Goal: Task Accomplishment & Management: Use online tool/utility

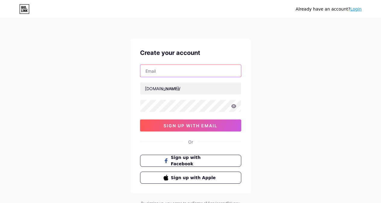
click at [162, 75] on input "text" at bounding box center [191, 71] width 101 height 12
type input "sameer.appcosoftware@gmail.com"
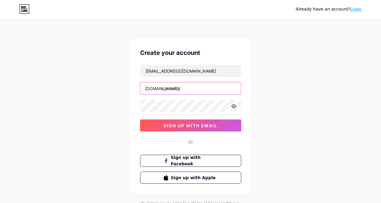
click at [183, 93] on input "text" at bounding box center [191, 88] width 101 height 12
type input "rebaari12"
click at [356, 10] on link "Login" at bounding box center [356, 9] width 11 height 5
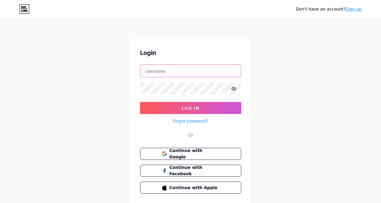
type input "sameer.appcosoftware@gmail.com"
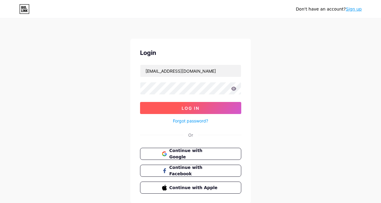
click at [188, 107] on span "Log In" at bounding box center [191, 108] width 18 height 5
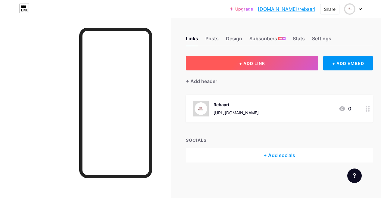
click at [249, 64] on span "+ ADD LINK" at bounding box center [252, 63] width 26 height 5
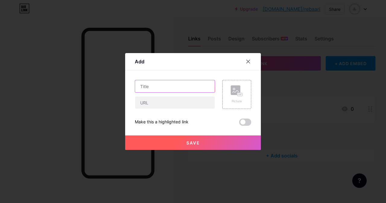
click at [166, 88] on input "text" at bounding box center [175, 86] width 80 height 12
paste input "Buy Elegant Victorian Earrings Online in India at Rebaari"
type input "Buy Elegant Victorian Earrings Online in India at Rebaari"
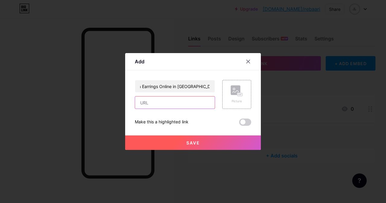
click at [158, 101] on input "text" at bounding box center [175, 102] width 80 height 12
paste input "https://rebaari.com/collections/victorian-earrings"
type input "https://rebaari.com/collections/victorian-earrings"
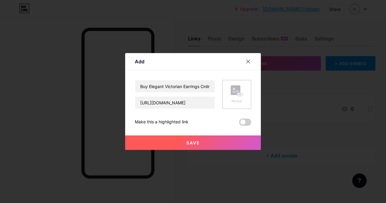
click at [237, 91] on rect at bounding box center [236, 90] width 10 height 10
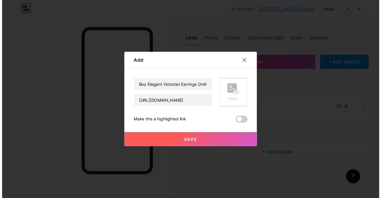
scroll to position [0, 0]
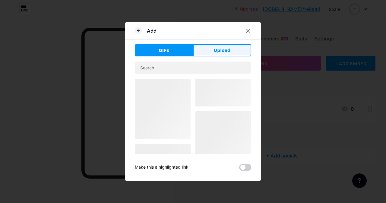
click at [221, 49] on span "Upload" at bounding box center [222, 50] width 17 height 6
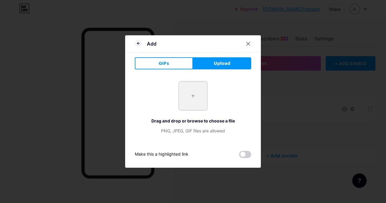
click at [191, 91] on input "file" at bounding box center [193, 96] width 28 height 28
type input "C:\fakepath\victorian-earrings.jpg"
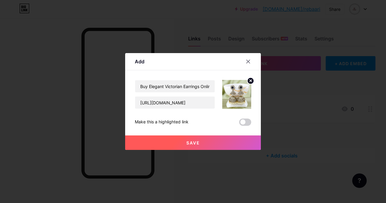
click at [241, 121] on span at bounding box center [245, 122] width 12 height 7
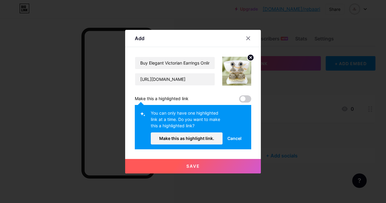
click at [229, 137] on span "Cancel" at bounding box center [234, 138] width 14 height 6
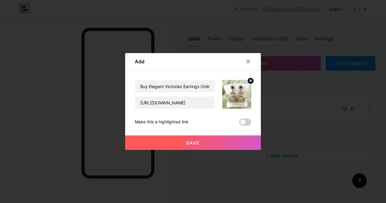
click at [198, 148] on button "Save" at bounding box center [193, 142] width 136 height 14
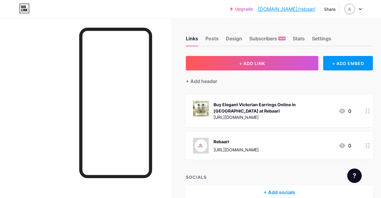
click at [370, 110] on icon at bounding box center [368, 111] width 4 height 6
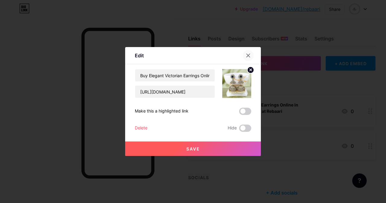
click at [247, 53] on div at bounding box center [248, 55] width 11 height 11
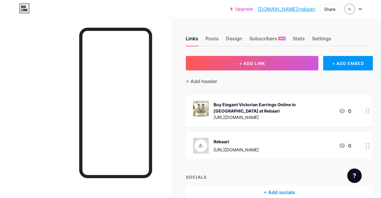
click at [251, 104] on div "Buy Elegant Victorian Earrings Online in India at Rebaari" at bounding box center [274, 108] width 120 height 13
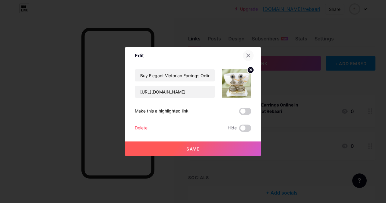
click at [246, 56] on icon at bounding box center [248, 55] width 5 height 5
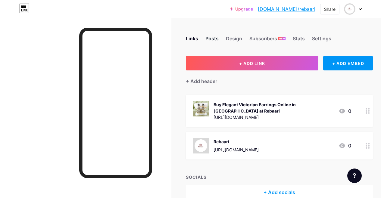
click at [217, 39] on div "Posts" at bounding box center [212, 40] width 13 height 11
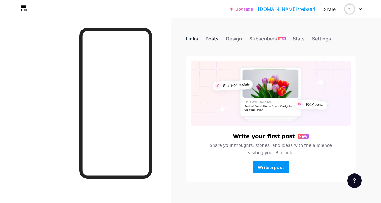
click at [192, 39] on div "Links" at bounding box center [192, 40] width 12 height 11
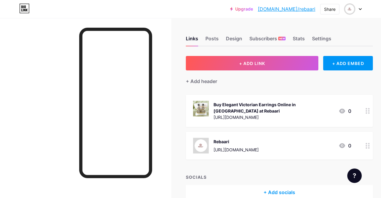
click at [308, 9] on link "bio.link/rebaari" at bounding box center [287, 8] width 58 height 7
